Goal: Obtain resource: Download file/media

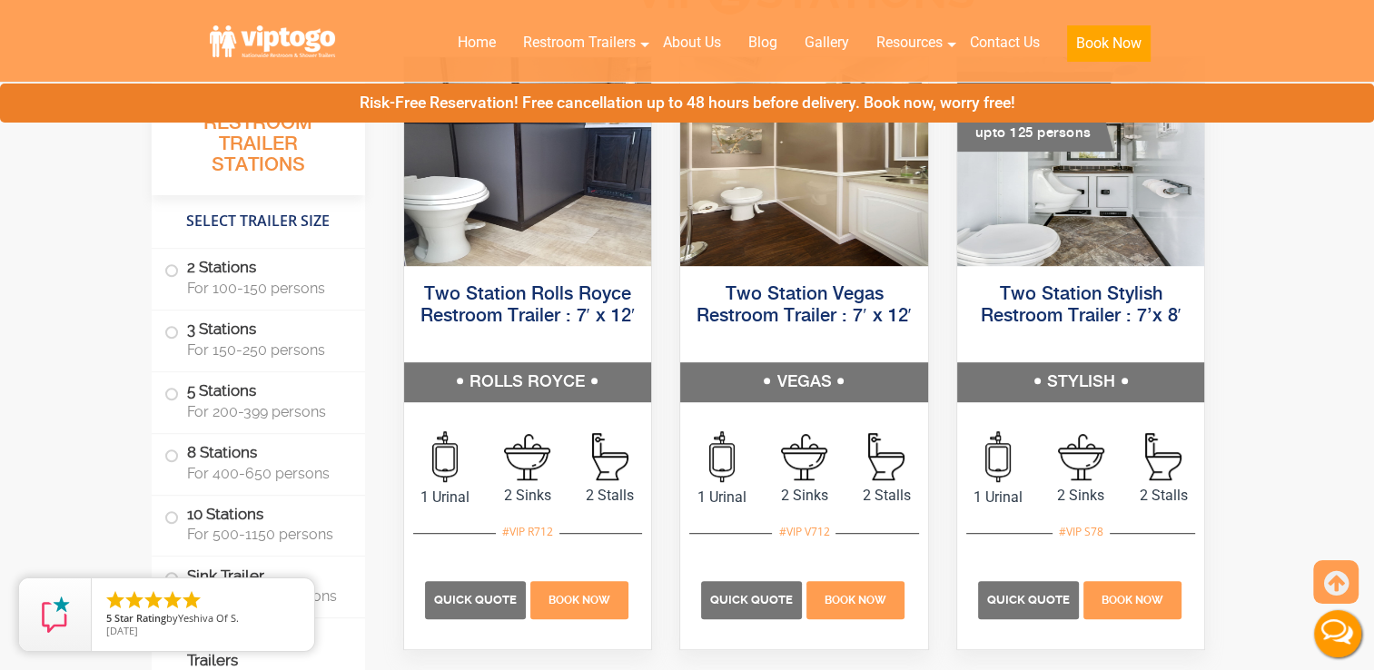
scroll to position [980, 0]
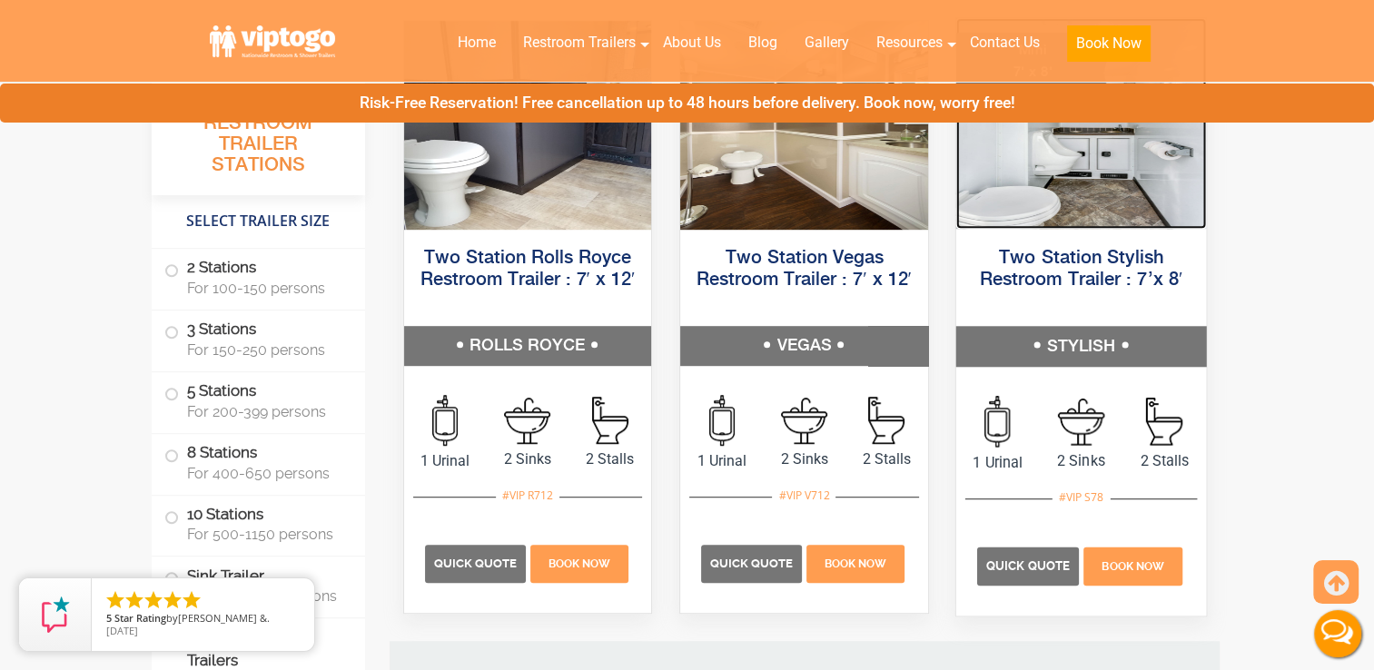
click at [1097, 196] on img at bounding box center [1080, 123] width 250 height 211
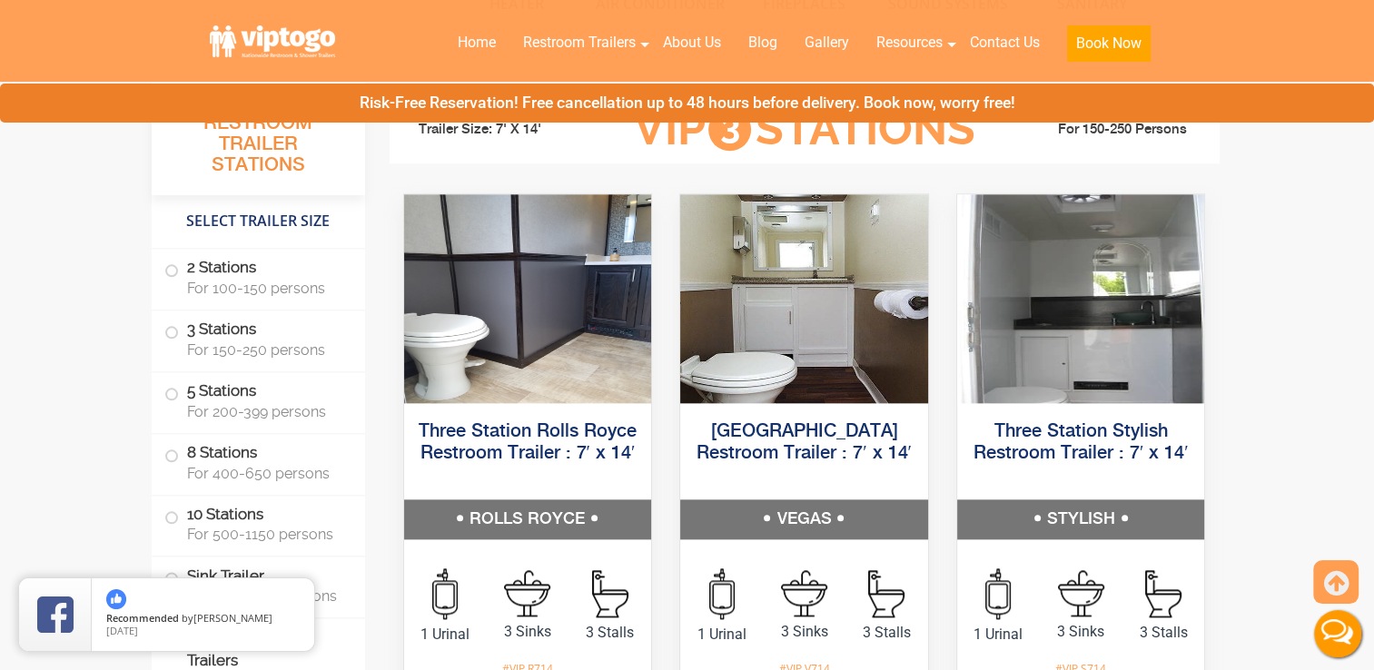
scroll to position [2034, 0]
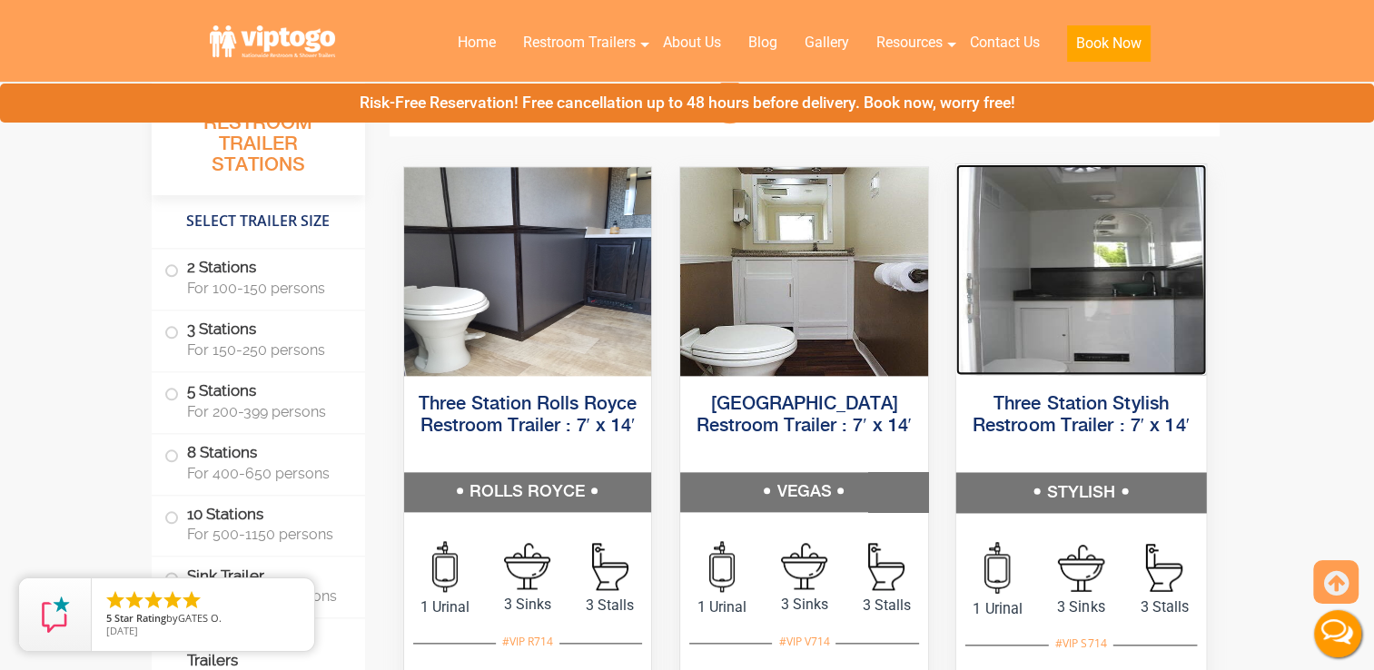
click at [1078, 321] on img at bounding box center [1080, 268] width 250 height 211
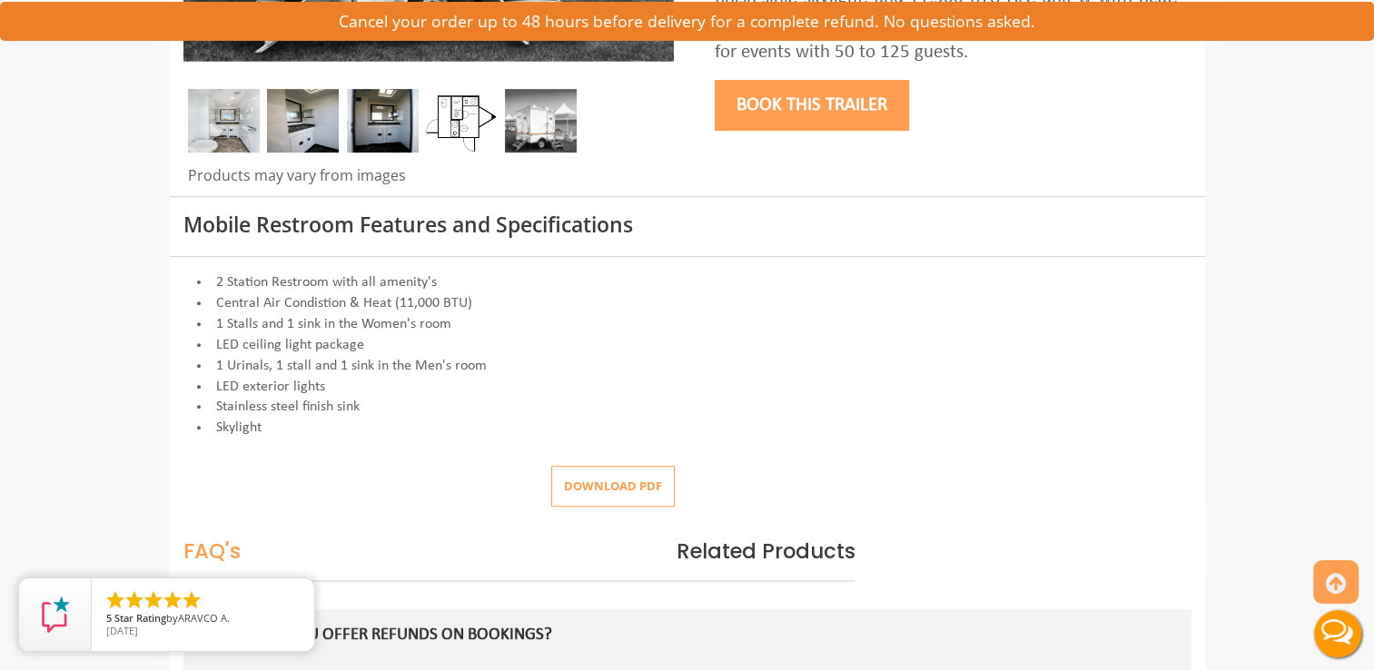
scroll to position [605, 0]
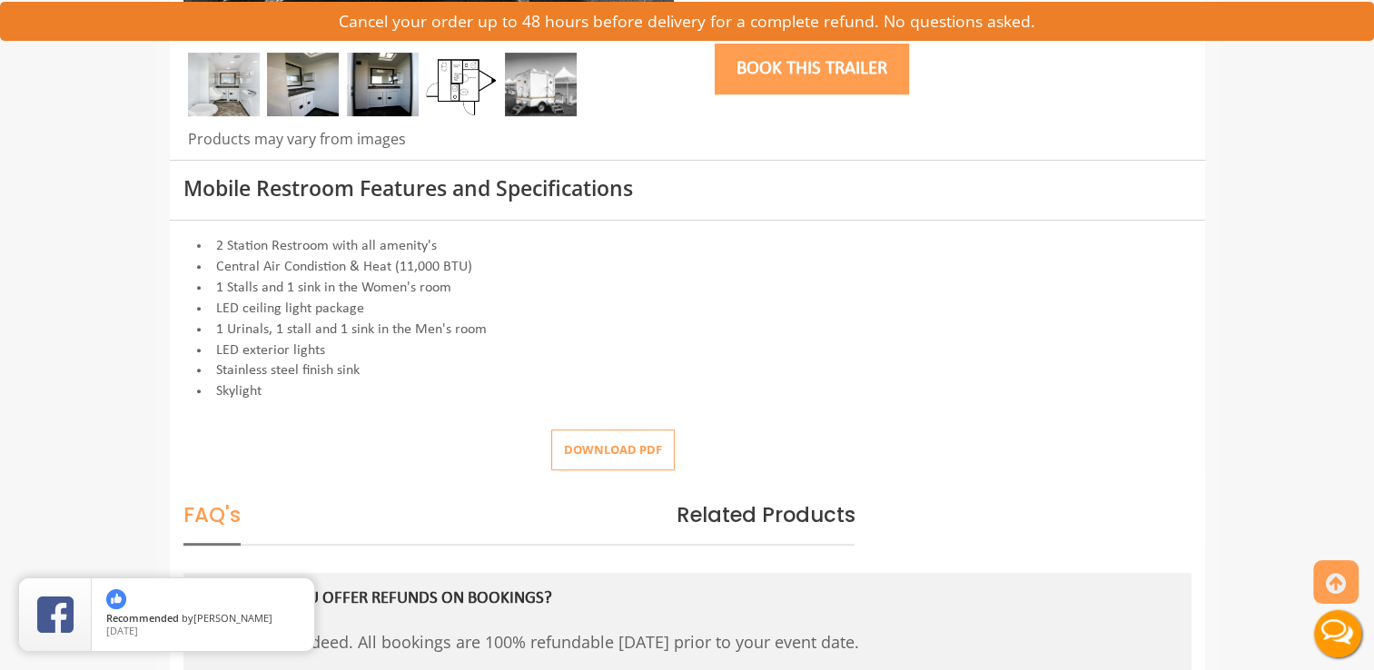
click at [637, 441] on button "Download pdf" at bounding box center [612, 449] width 123 height 41
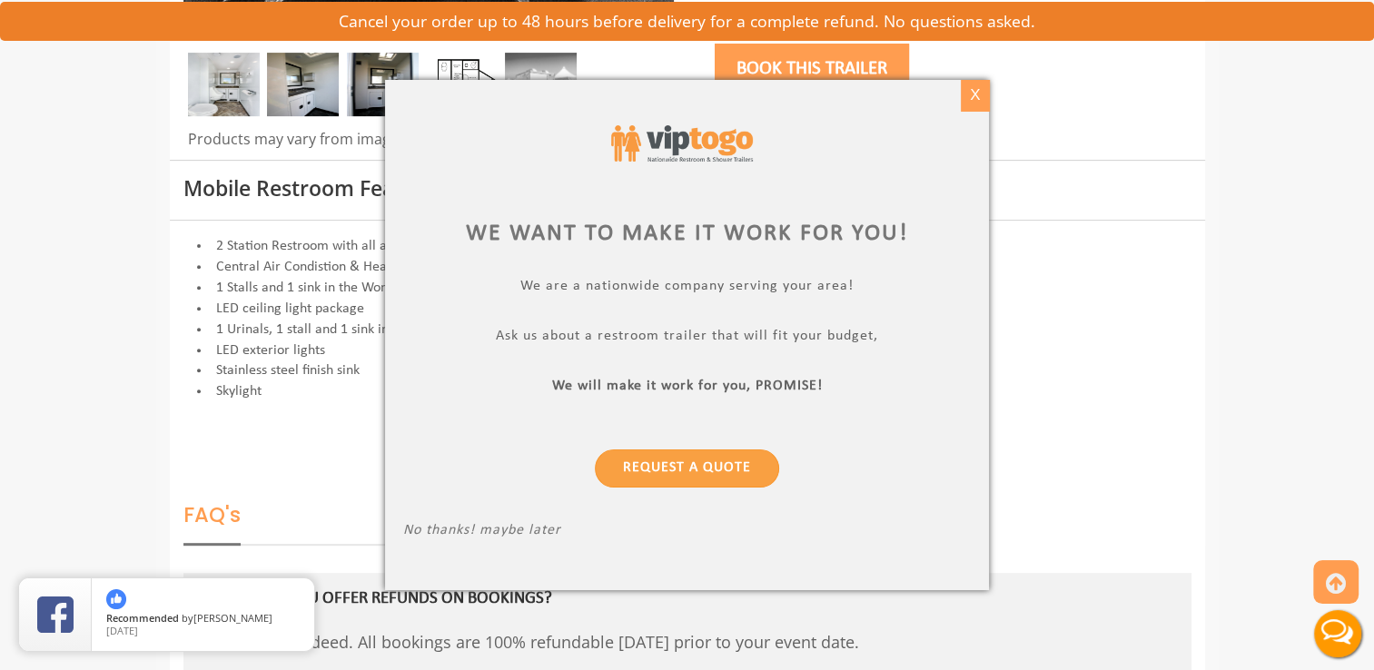
click at [966, 101] on div "X" at bounding box center [974, 95] width 28 height 31
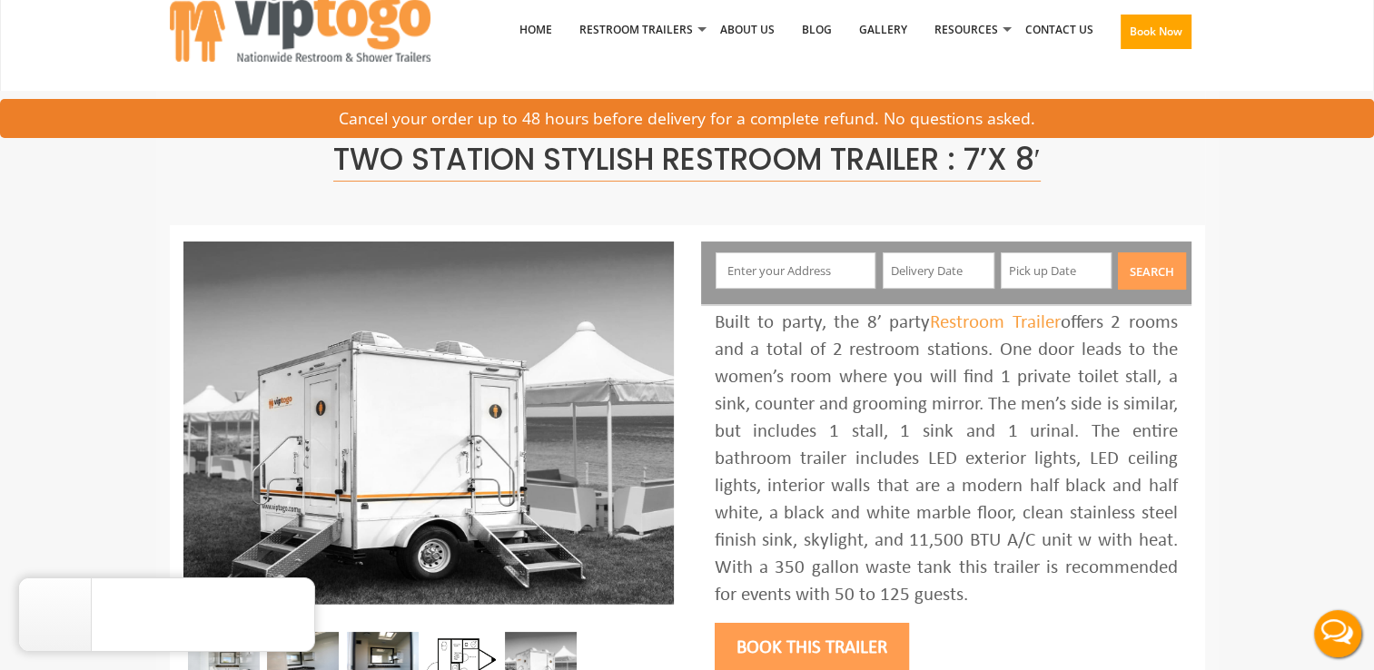
scroll to position [21, 0]
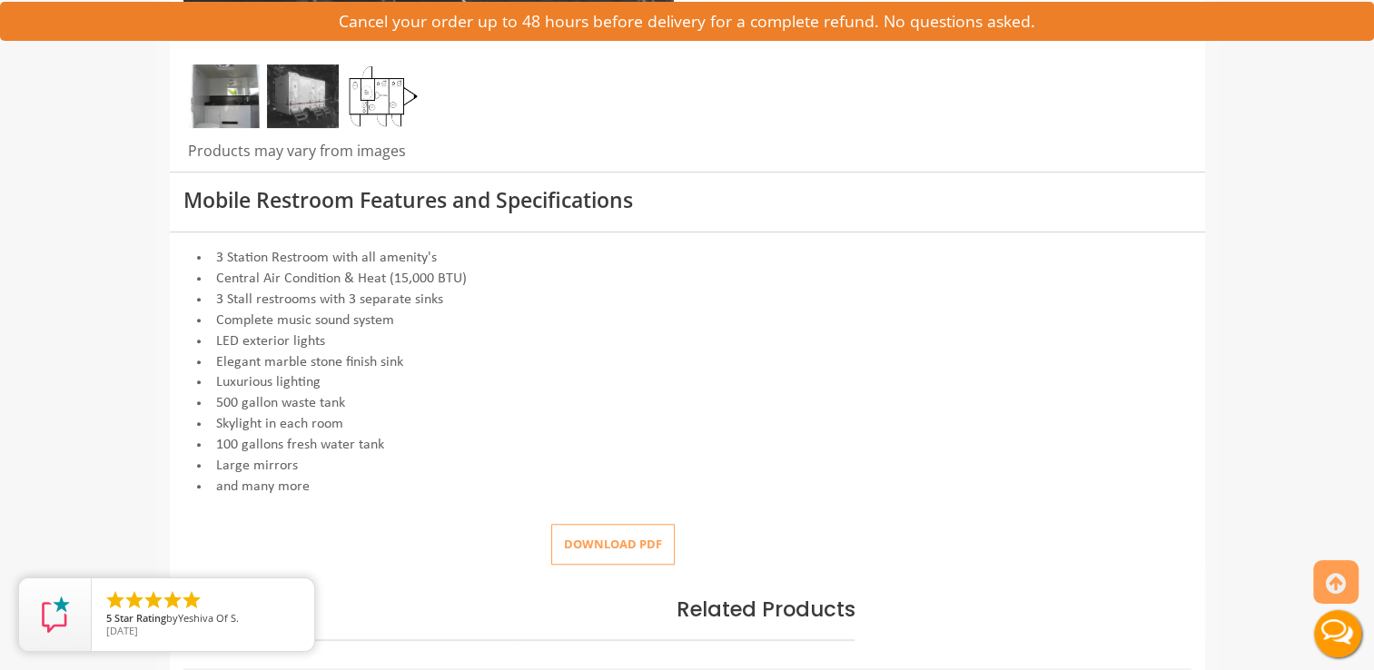
scroll to position [641, 0]
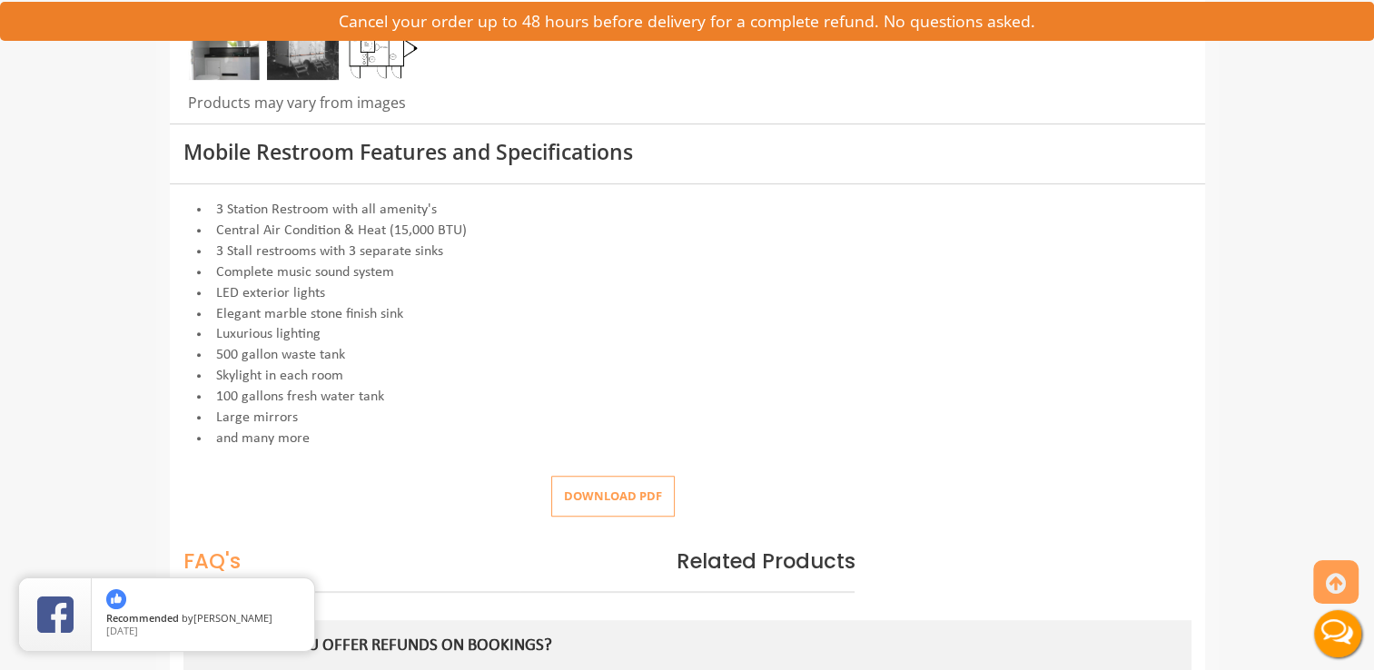
click at [636, 482] on button "Download pdf" at bounding box center [612, 496] width 123 height 41
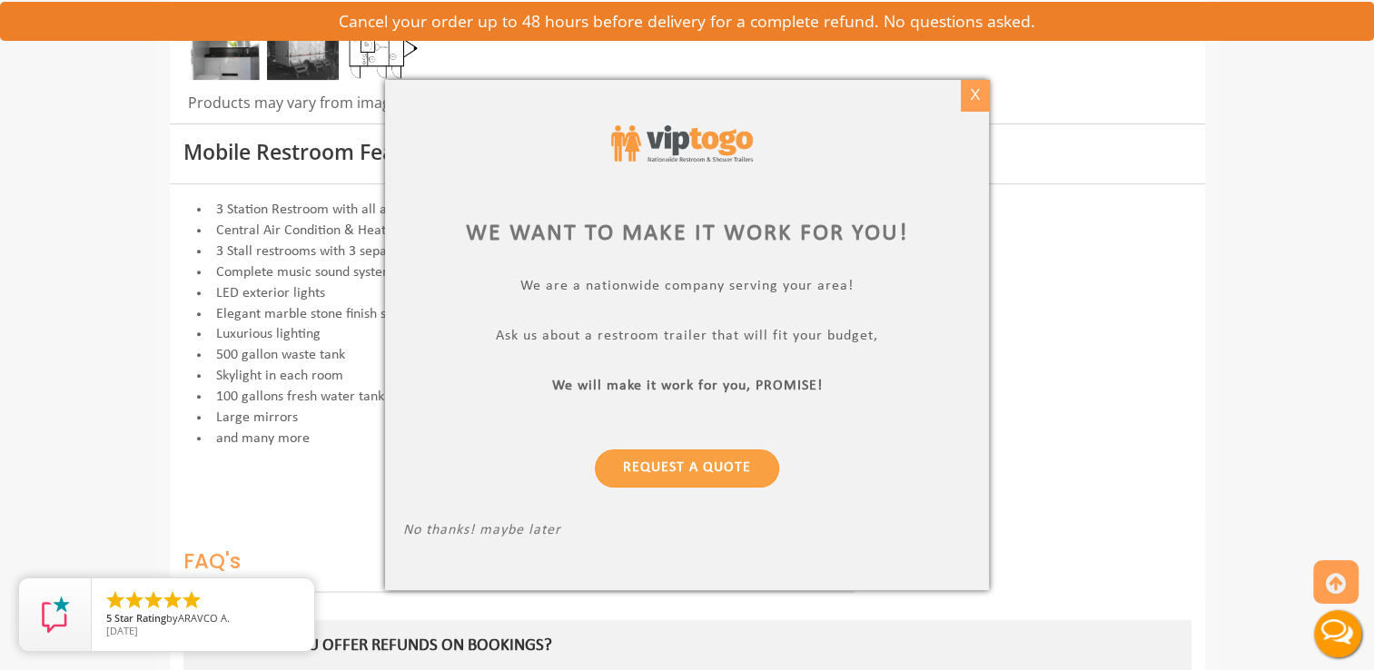
click at [982, 95] on div "X" at bounding box center [974, 95] width 28 height 31
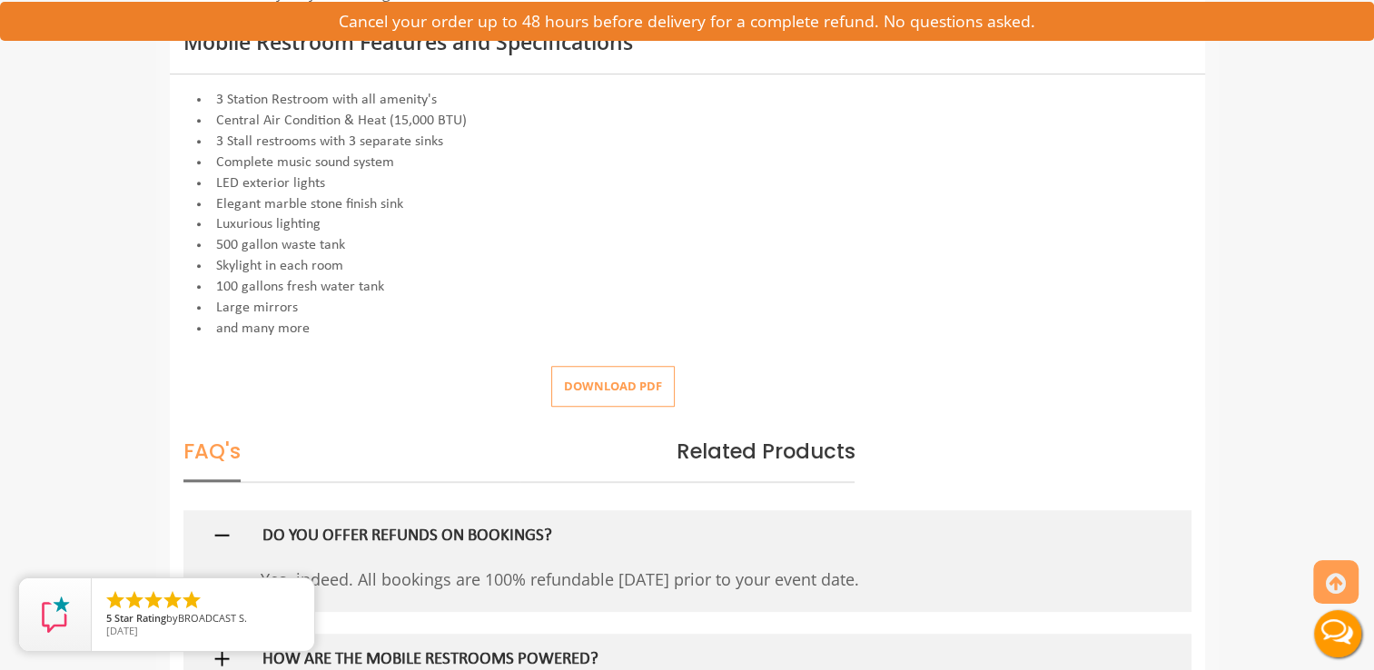
scroll to position [774, 0]
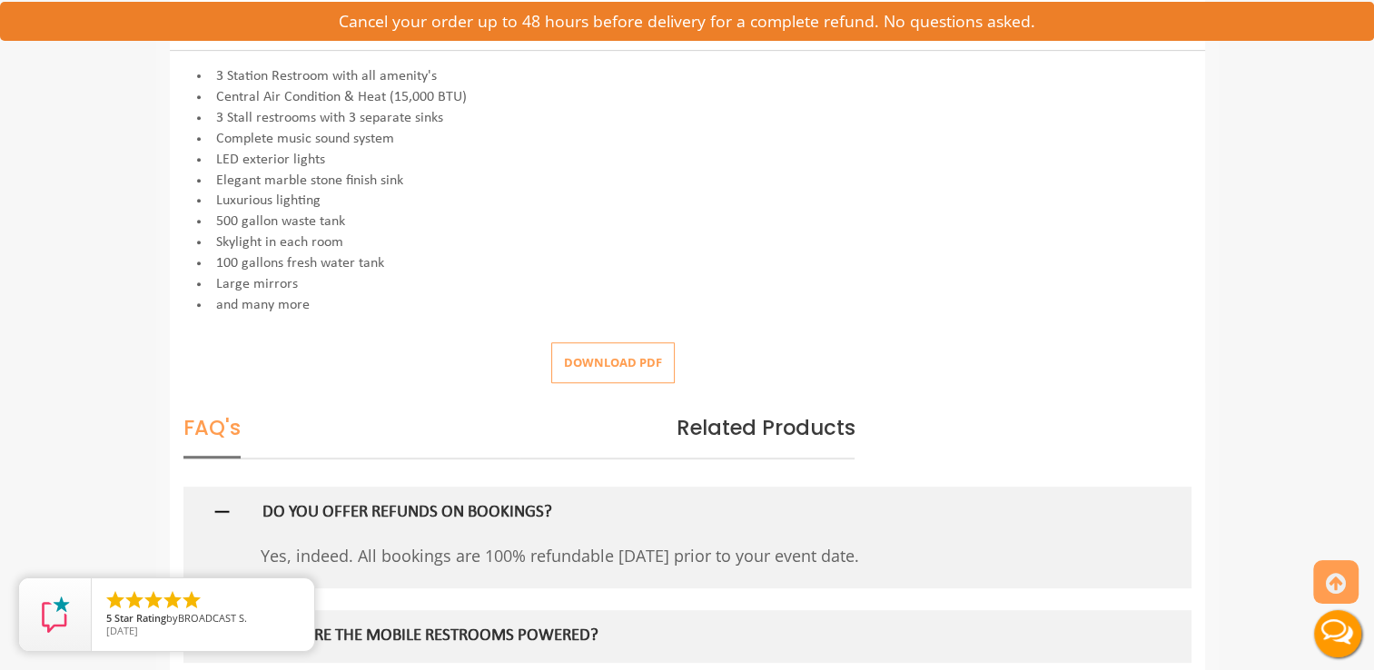
click at [605, 351] on button "Download pdf" at bounding box center [612, 362] width 123 height 41
